Goal: Complete application form

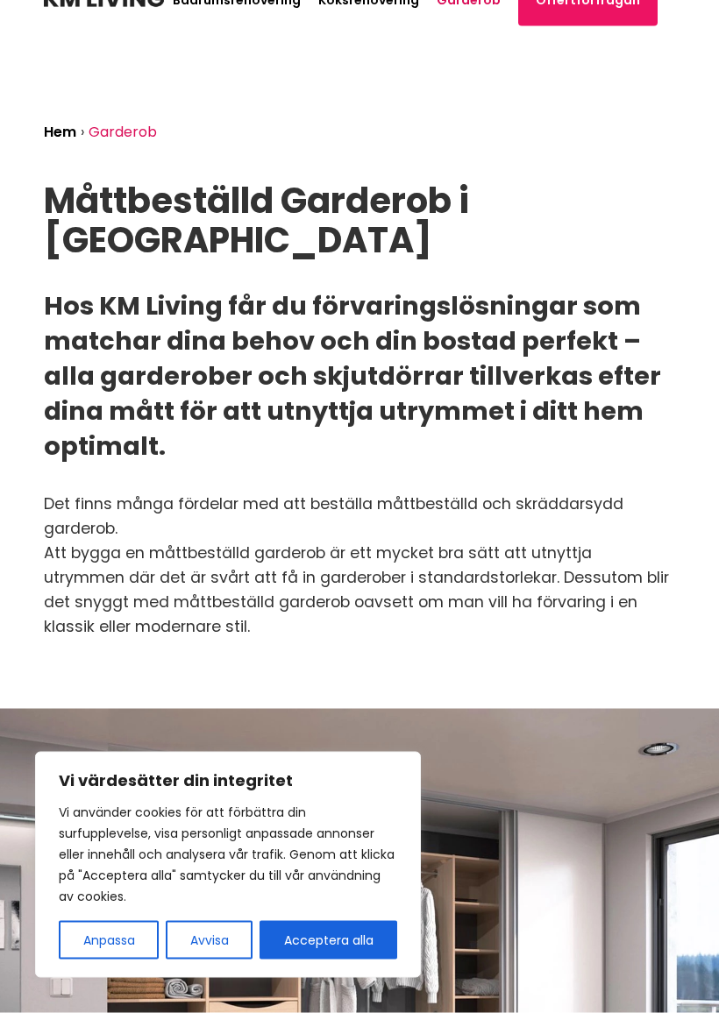
scroll to position [30, 0]
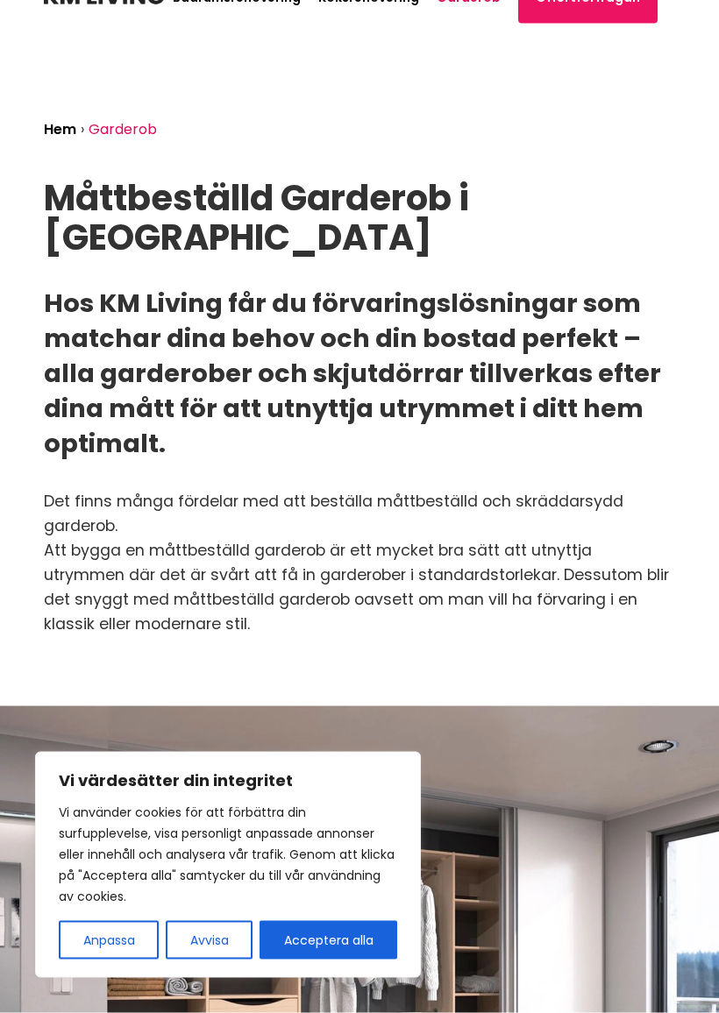
click at [348, 892] on button "Acceptera alla" at bounding box center [328, 940] width 138 height 39
checkbox input "true"
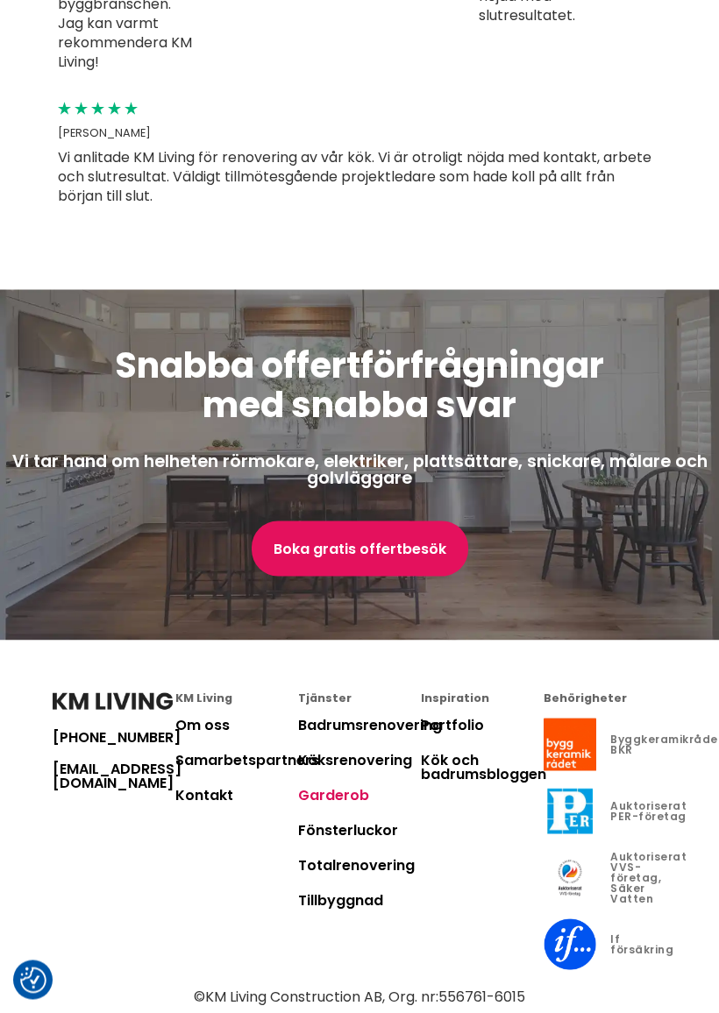
scroll to position [4089, 0]
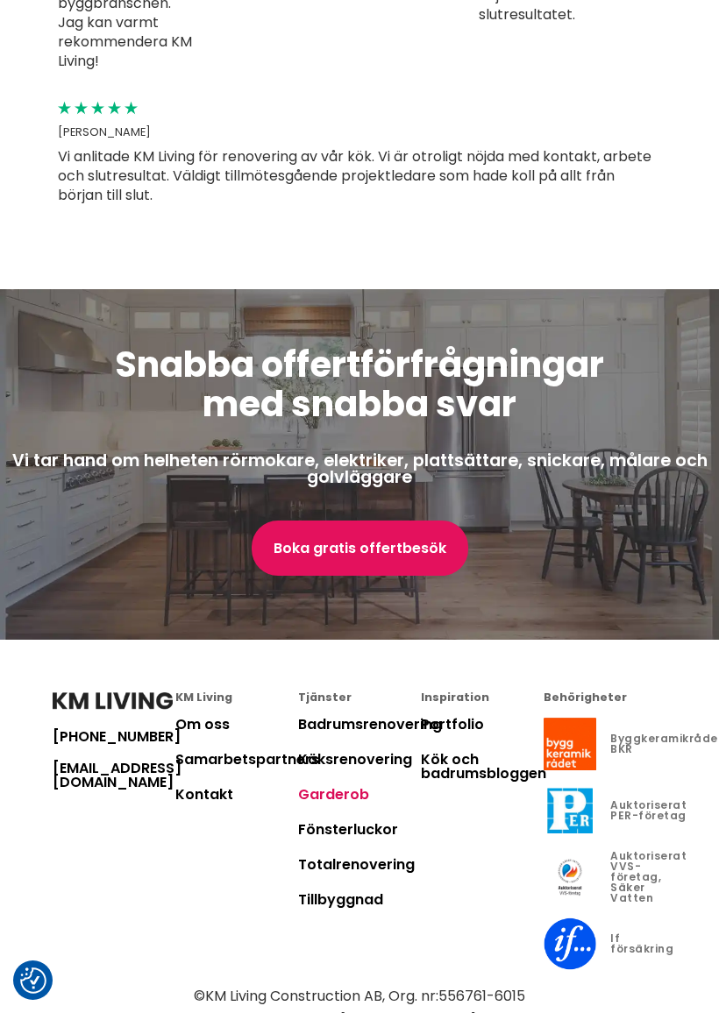
click at [206, 714] on link "Om oss" at bounding box center [202, 724] width 54 height 20
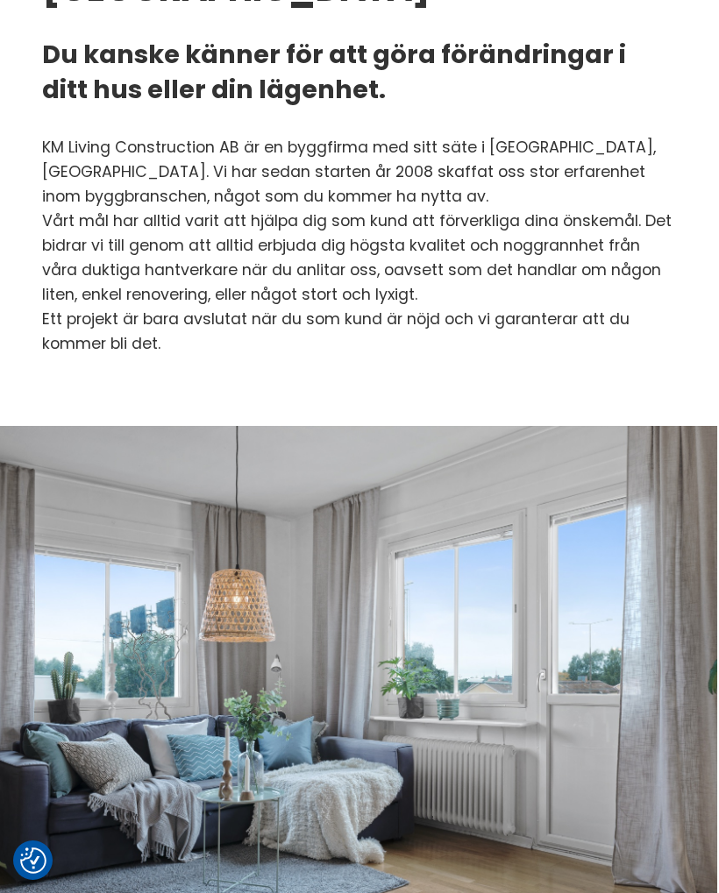
scroll to position [0, 2]
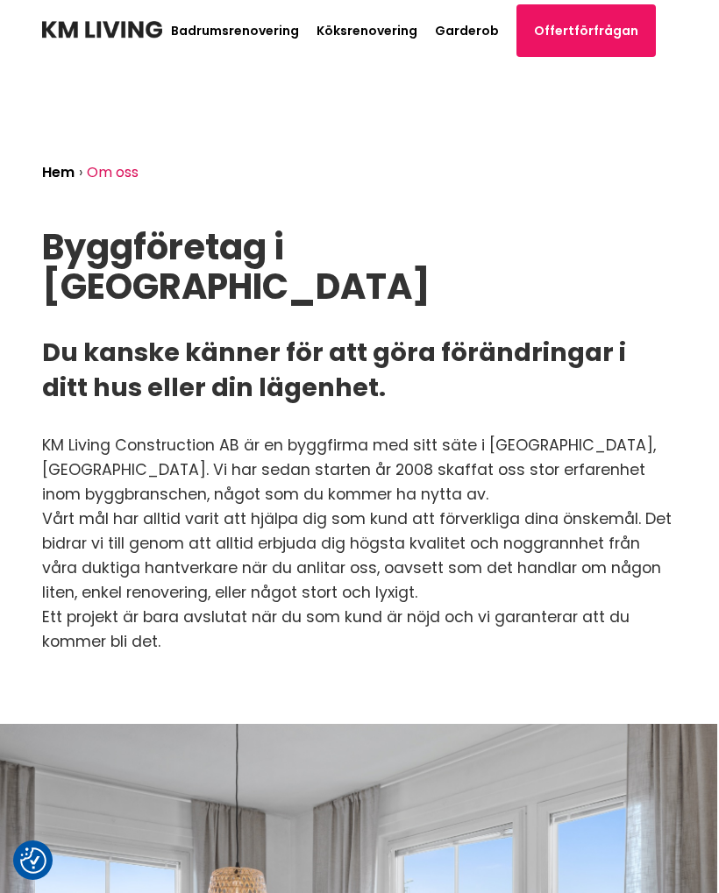
click at [477, 34] on link "Garderob" at bounding box center [467, 31] width 64 height 18
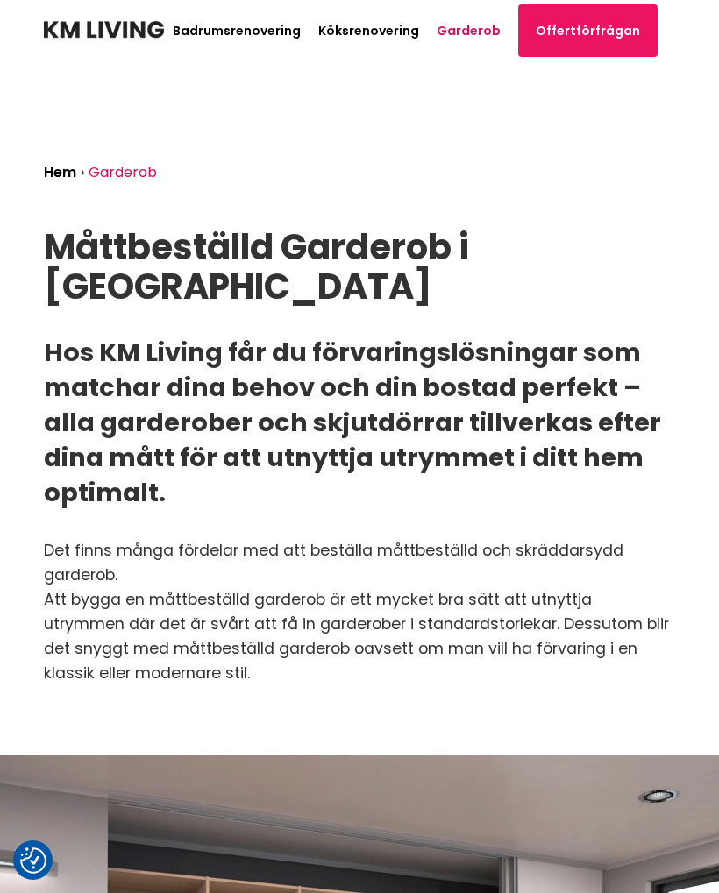
click at [483, 27] on link "Garderob" at bounding box center [468, 31] width 64 height 18
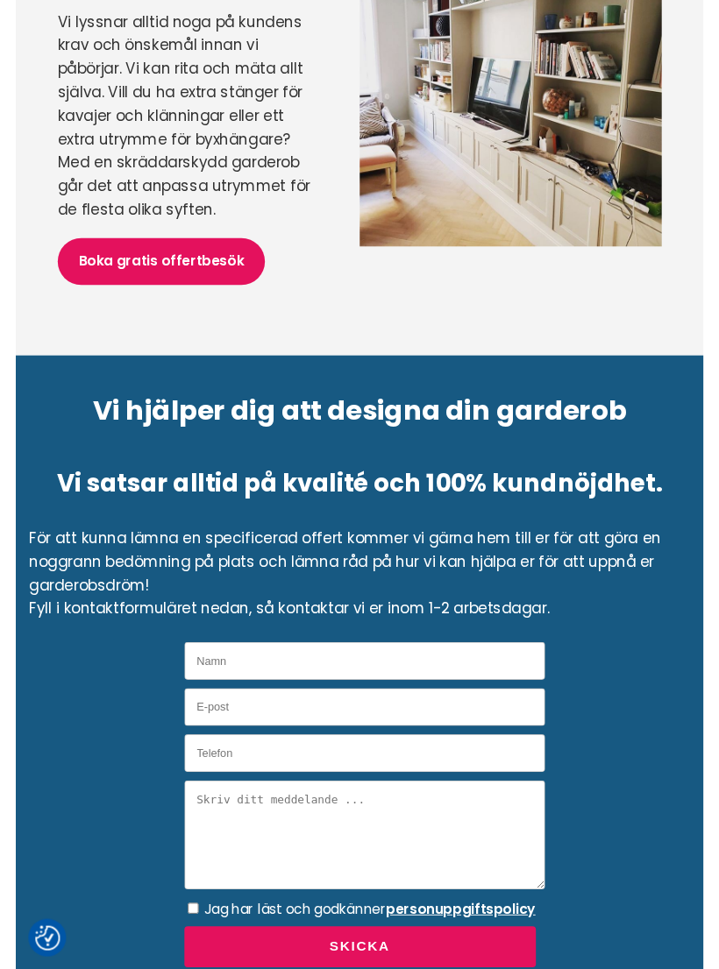
scroll to position [2532, 0]
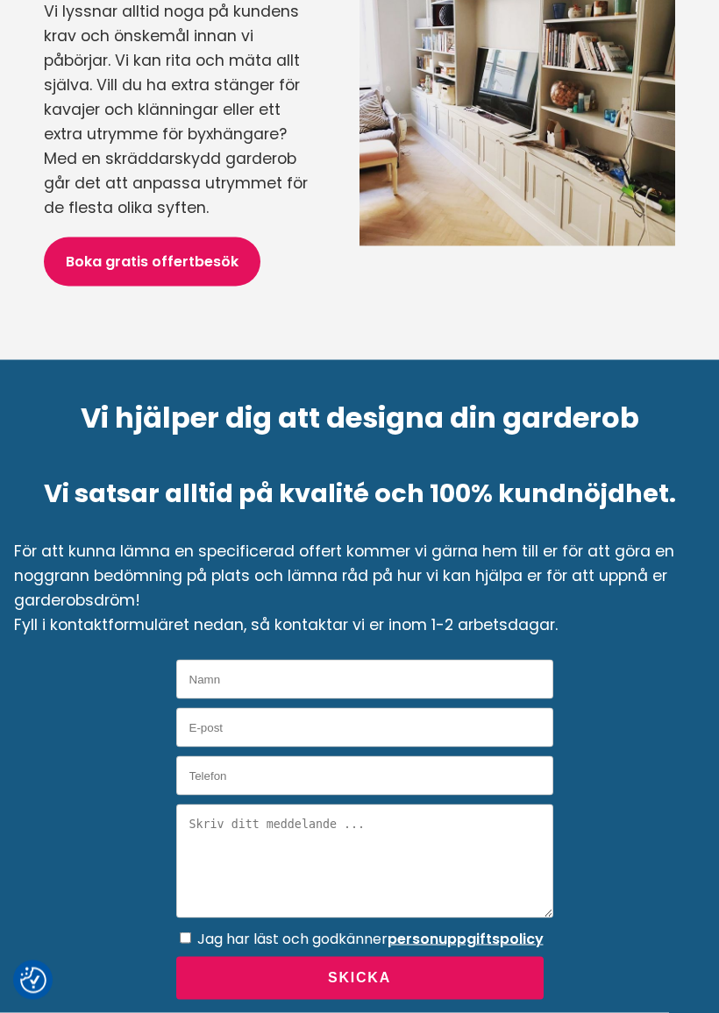
click at [277, 668] on input "Namn" at bounding box center [364, 679] width 377 height 39
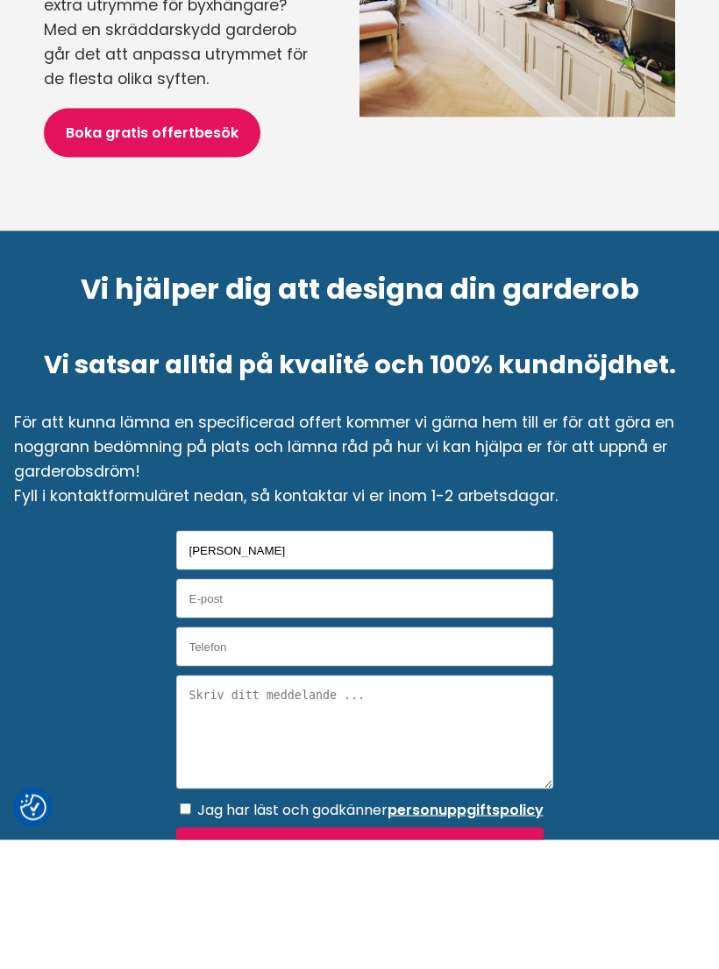
type input "[PERSON_NAME]"
click at [199, 708] on input "E-post" at bounding box center [364, 727] width 377 height 39
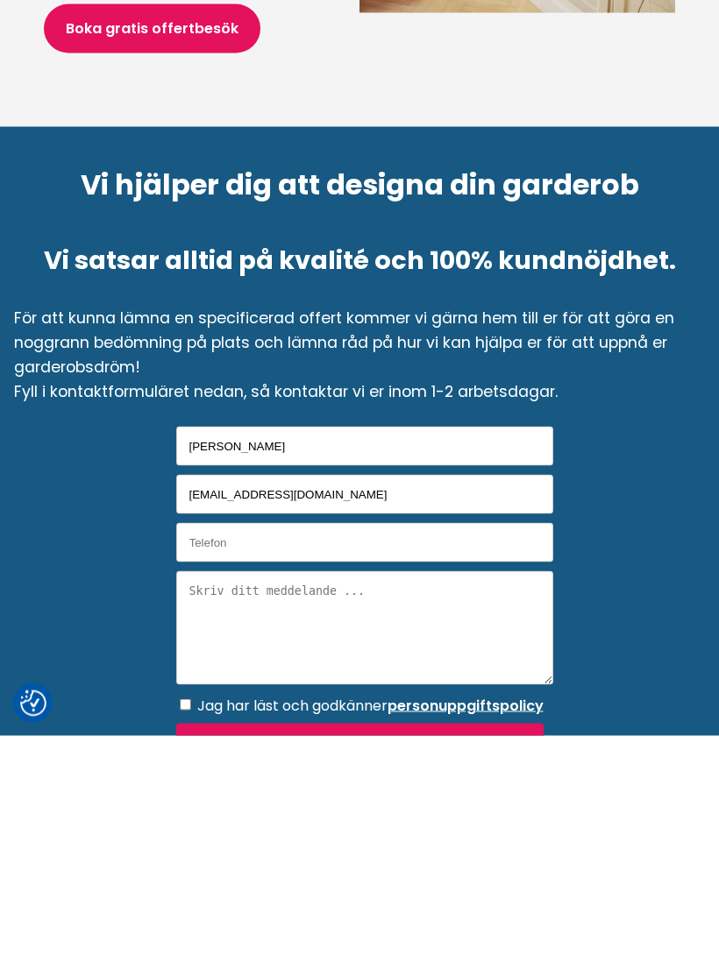
type input "[EMAIL_ADDRESS][DOMAIN_NAME]"
click at [216, 756] on input "Telefon" at bounding box center [364, 775] width 377 height 39
type input "0706677994"
click at [233, 804] on textarea "Meddelande" at bounding box center [364, 861] width 377 height 114
click at [443, 804] on textarea "Jag vill ha hjälp med att bygga en garderobsverksamheten i mitt sovrum" at bounding box center [364, 861] width 377 height 114
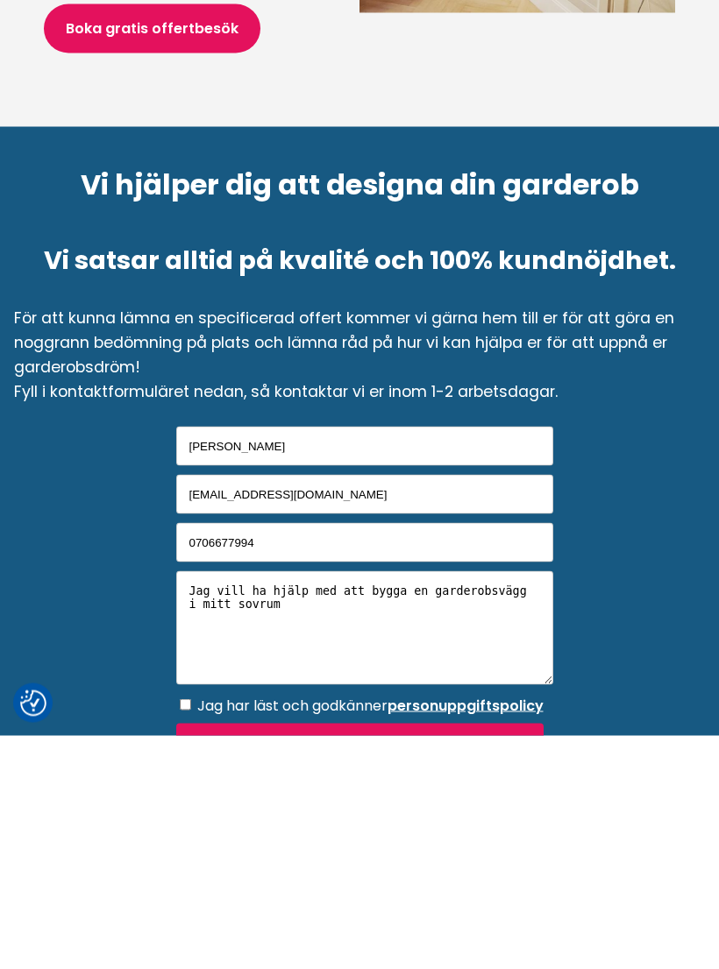
click at [494, 804] on textarea "Jag vill ha hjälp med att bygga en garderobsvägg i mitt sovrum" at bounding box center [364, 861] width 377 height 114
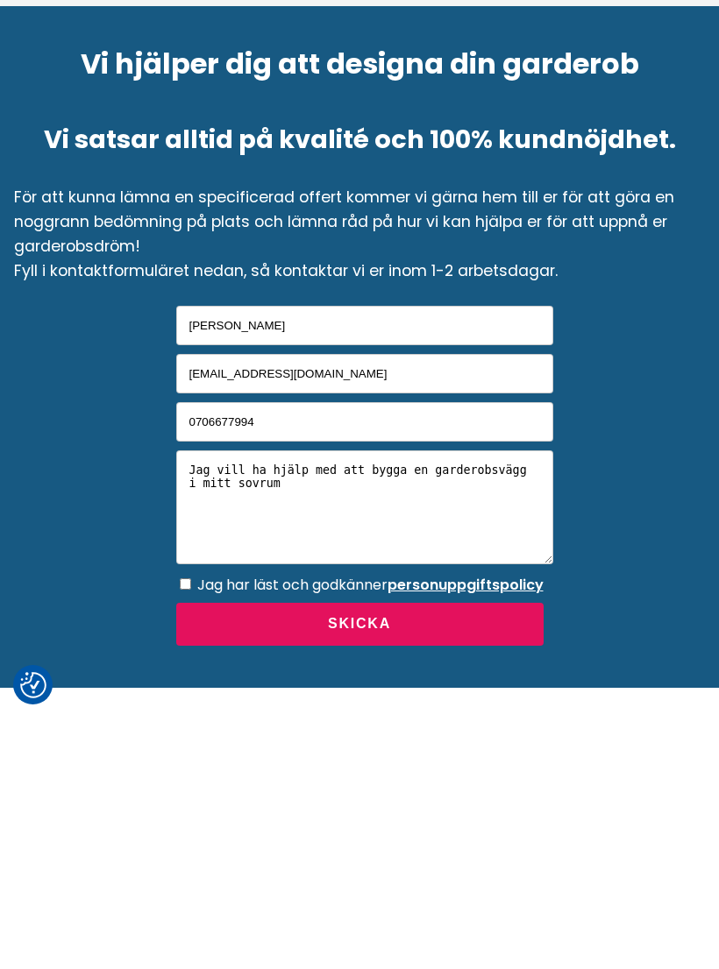
scroll to position [2635, 0]
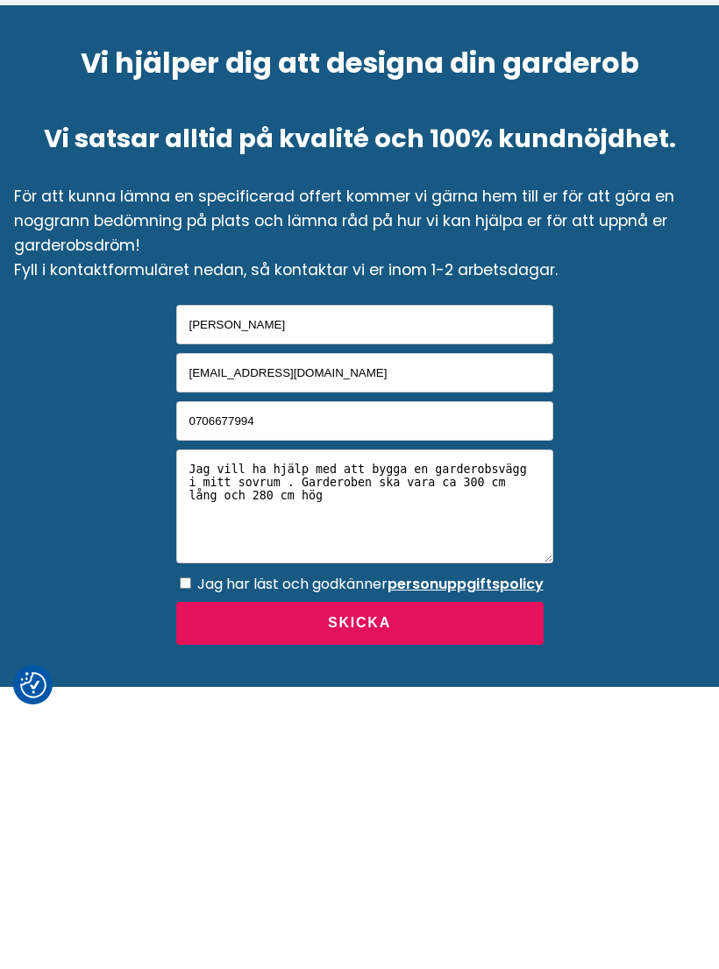
click at [368, 701] on textarea "Jag vill ha hjälp med att bygga en garderobsvägg i mitt sovrum . Garderoben ska…" at bounding box center [364, 758] width 377 height 114
type textarea "Jag vill ha hjälp med att bygga en garderobsvägg i mitt sovrum . Garderoben ska…"
click at [180, 829] on input "Jag har läst och godkänner personuppgiftspolicy" at bounding box center [185, 834] width 11 height 11
checkbox input "true"
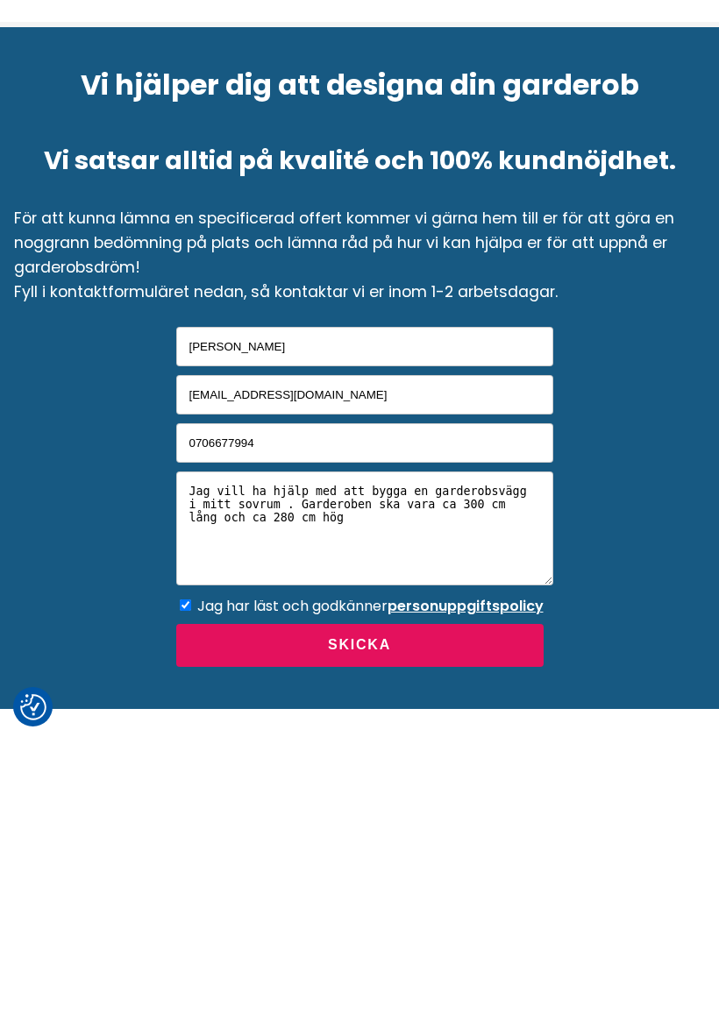
scroll to position [2887, 0]
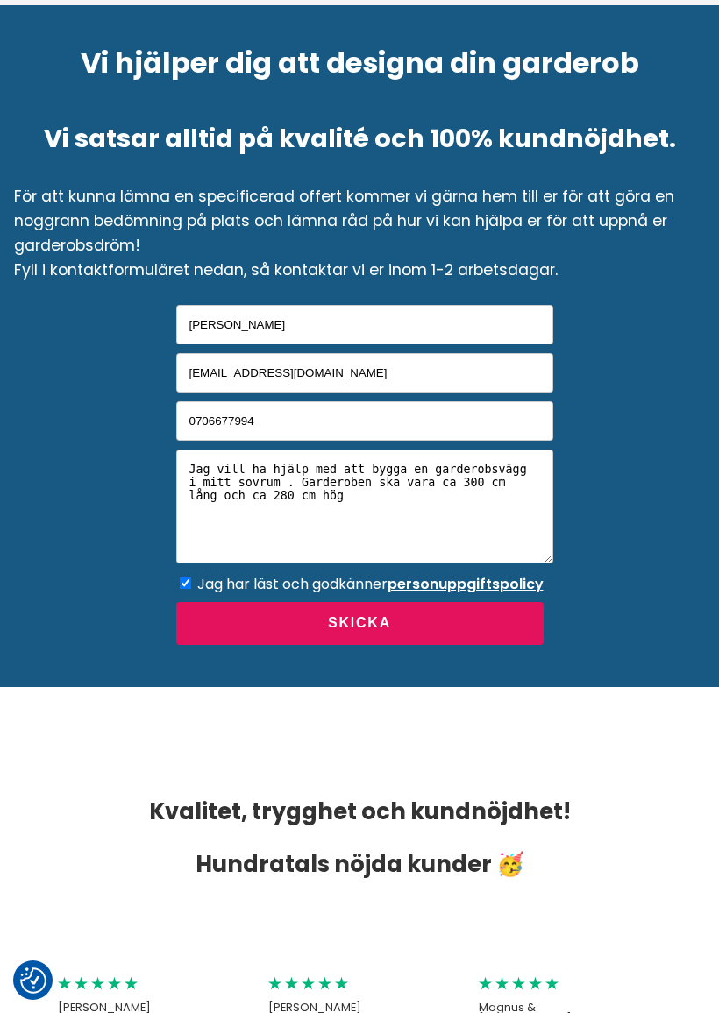
click at [451, 450] on textarea "Jag vill ha hjälp med att bygga en garderobsvägg i mitt sovrum . Garderoben ska…" at bounding box center [364, 507] width 377 height 114
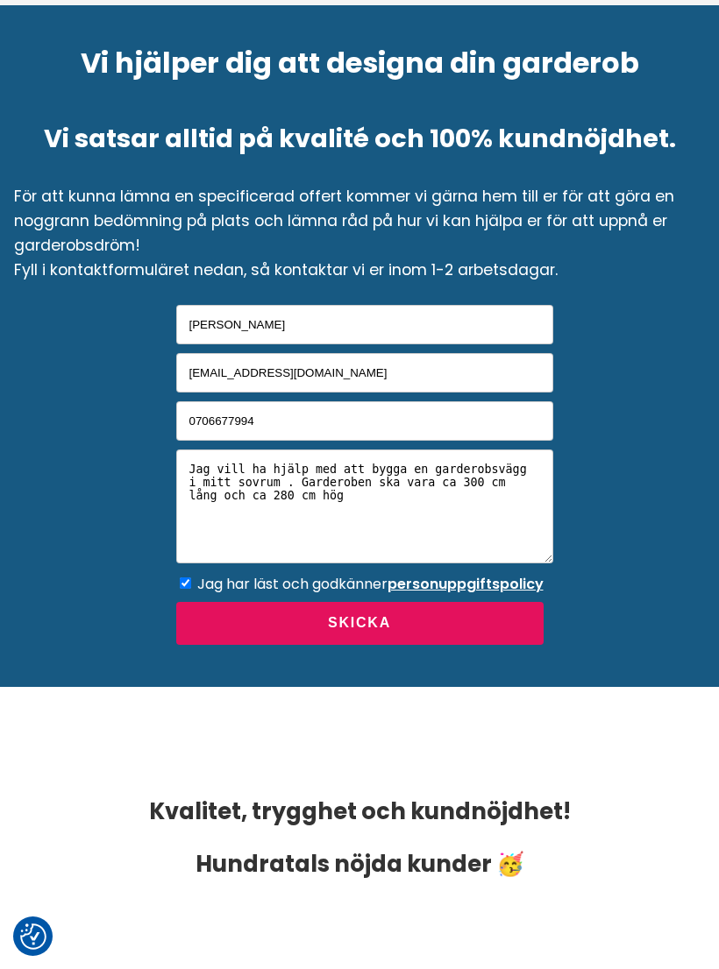
click at [378, 605] on button "Skicka" at bounding box center [359, 623] width 367 height 43
